Goal: Information Seeking & Learning: Learn about a topic

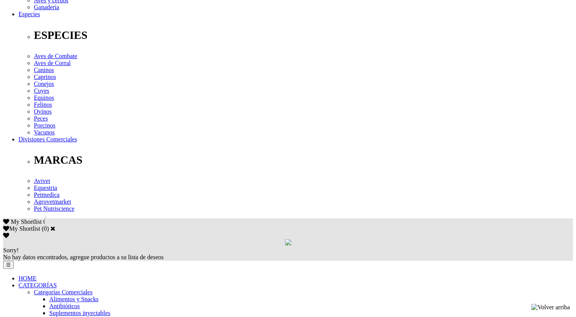
scroll to position [297, 0]
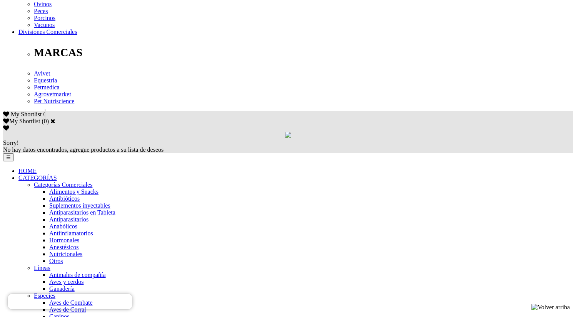
scroll to position [395, 0]
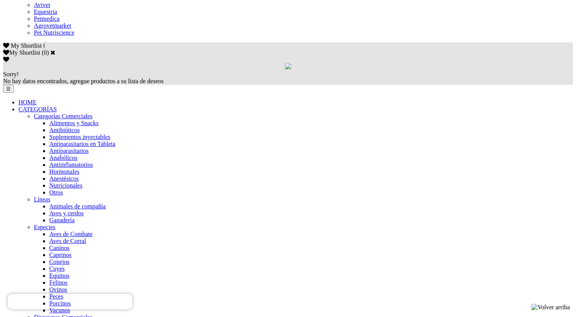
scroll to position [488, 0]
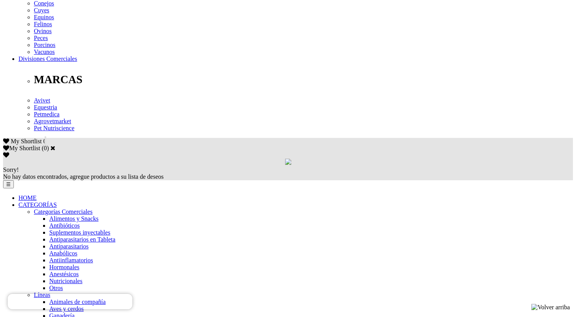
scroll to position [393, 0]
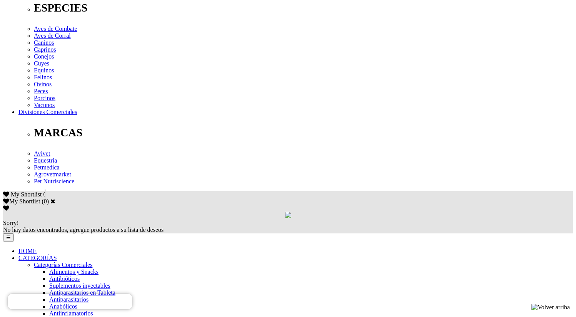
scroll to position [317, 0]
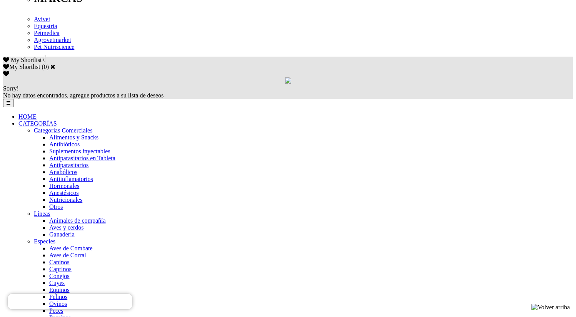
scroll to position [447, 0]
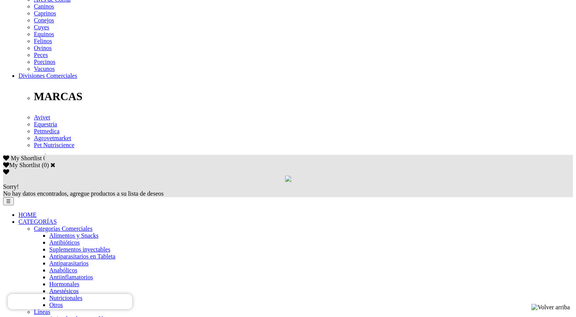
scroll to position [353, 0]
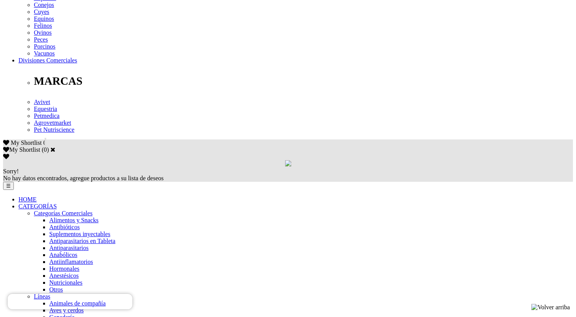
scroll to position [367, 0]
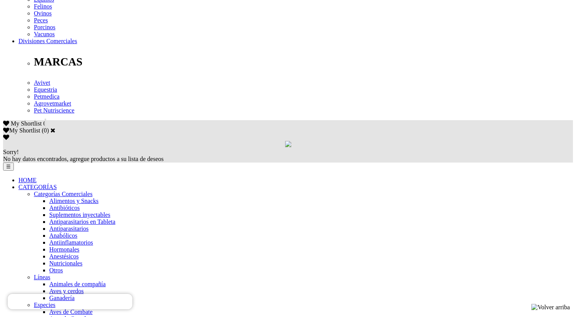
scroll to position [388, 0]
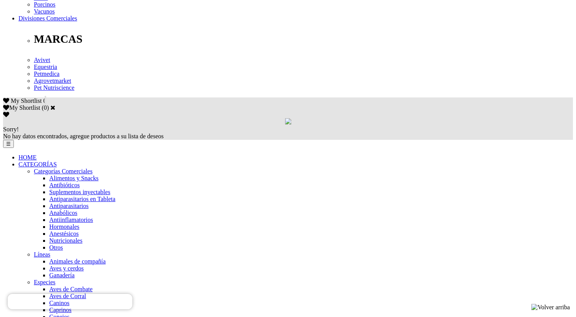
scroll to position [408, 0]
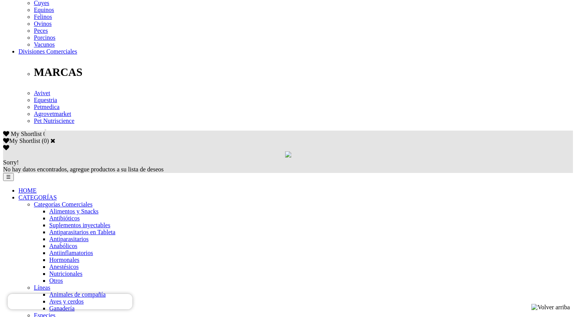
scroll to position [378, 0]
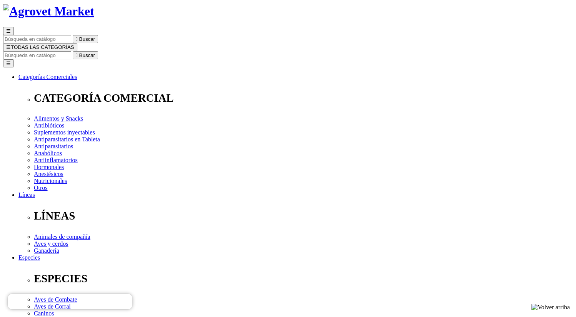
scroll to position [45, 0]
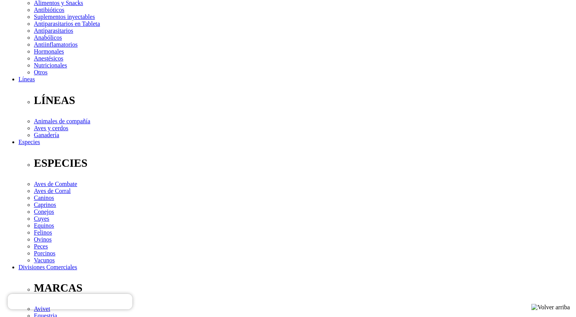
scroll to position [163, 0]
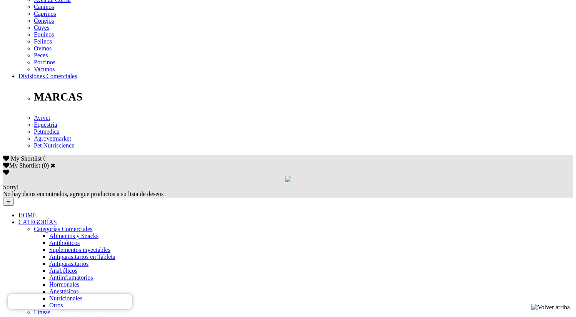
scroll to position [358, 0]
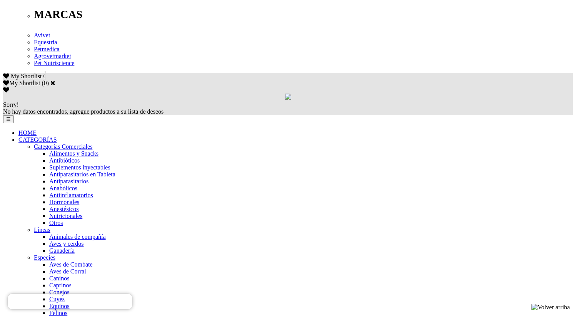
scroll to position [447, 0]
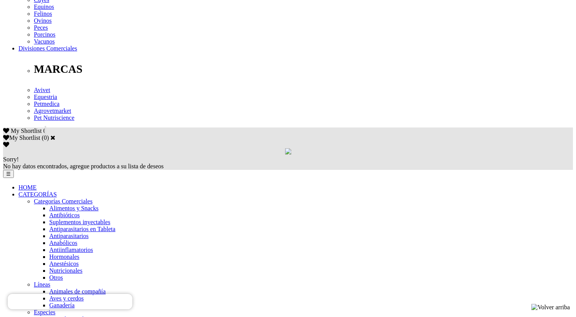
scroll to position [378, 0]
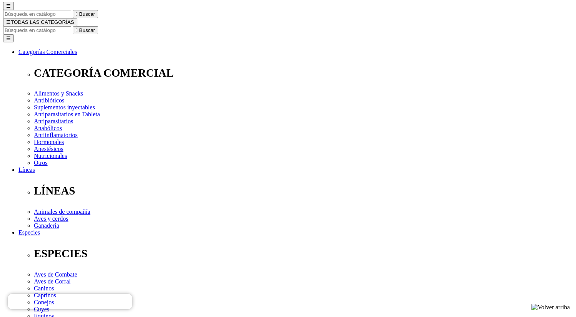
scroll to position [78, 0]
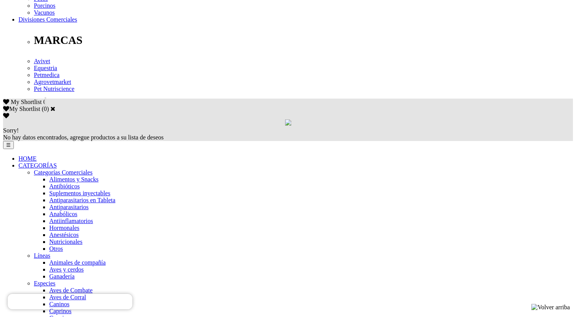
scroll to position [422, 0]
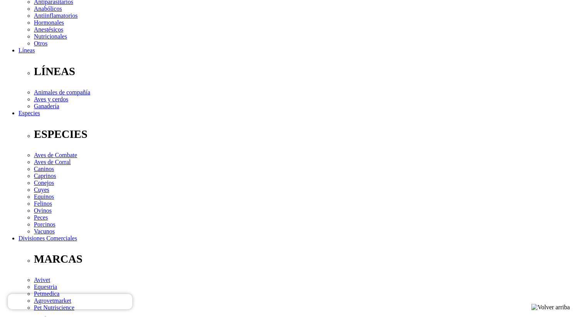
scroll to position [191, 0]
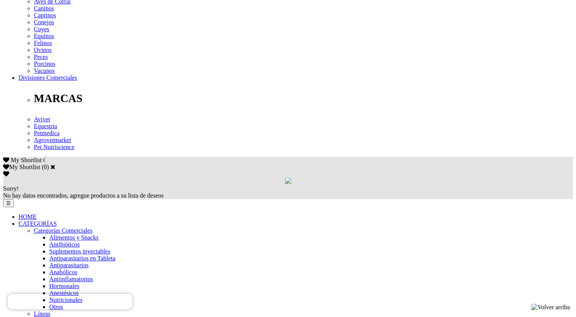
scroll to position [350, 0]
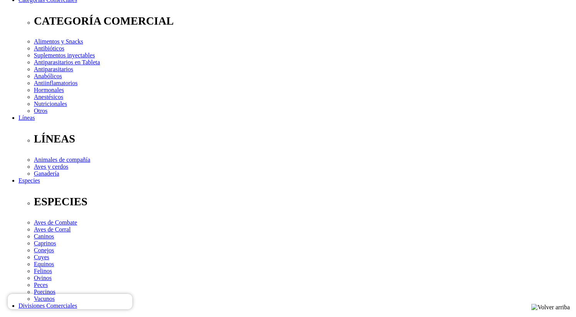
scroll to position [123, 0]
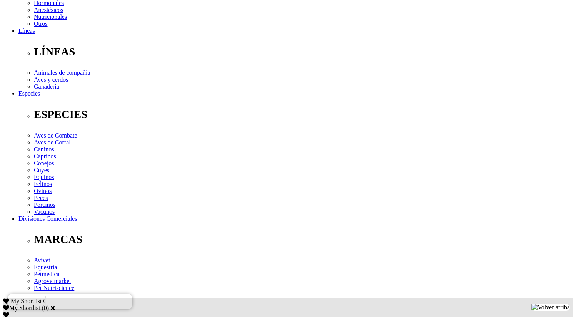
scroll to position [225, 0]
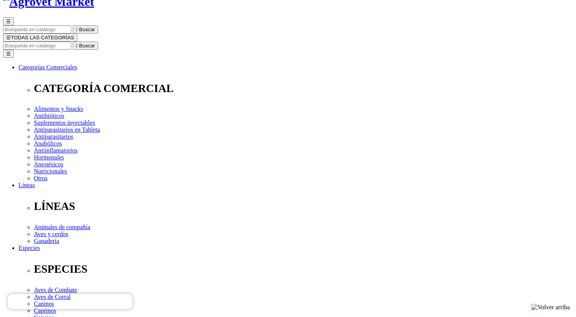
scroll to position [67, 0]
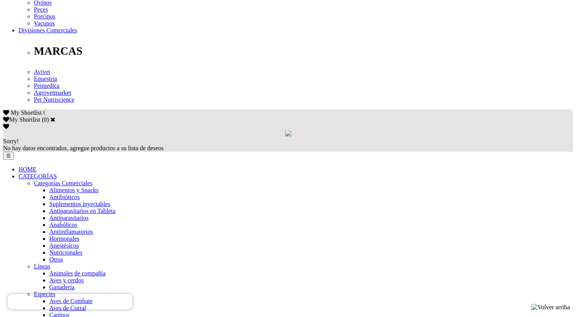
scroll to position [412, 0]
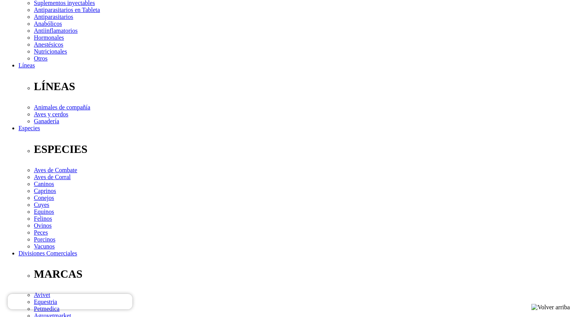
scroll to position [175, 0]
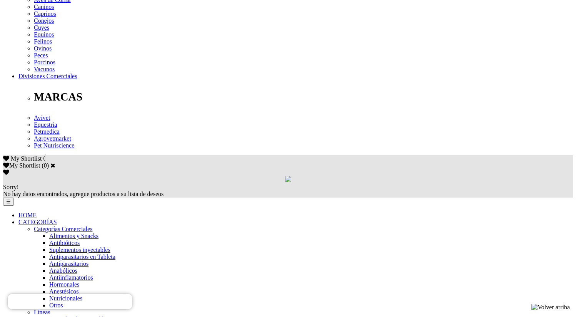
scroll to position [365, 0]
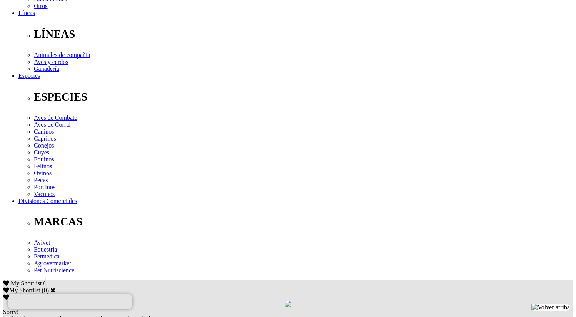
scroll to position [253, 0]
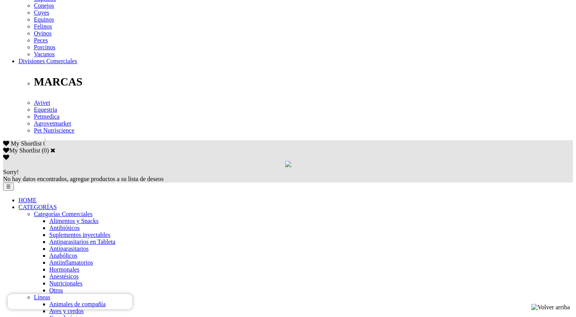
scroll to position [371, 0]
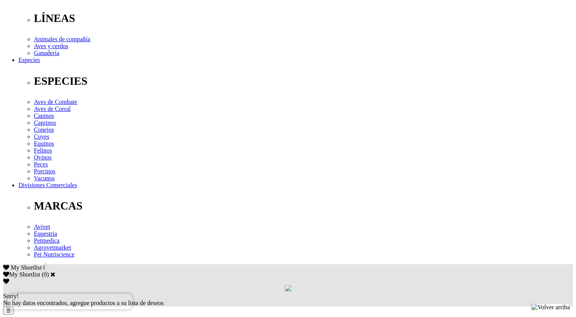
scroll to position [249, 0]
